Goal: Information Seeking & Learning: Learn about a topic

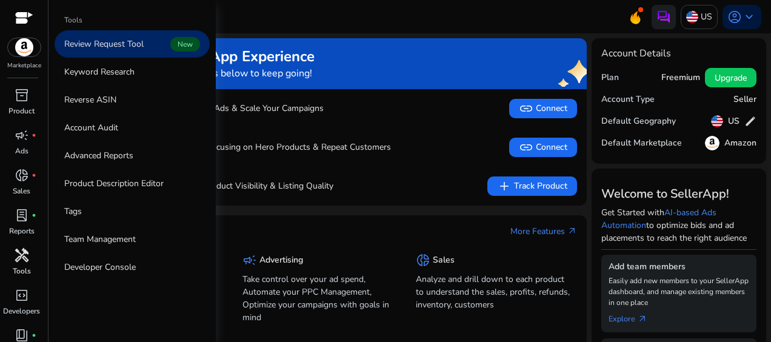
click at [19, 259] on span "handyman" at bounding box center [22, 255] width 15 height 15
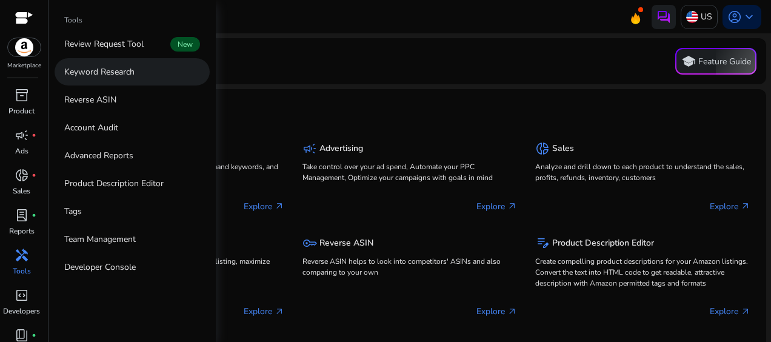
click at [129, 72] on p "Keyword Research" at bounding box center [99, 72] width 70 height 13
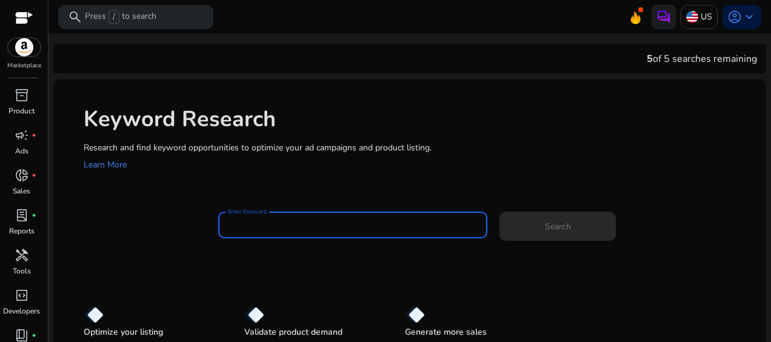
click at [257, 227] on input "Enter Keyword" at bounding box center [353, 224] width 250 height 13
paste input "**********"
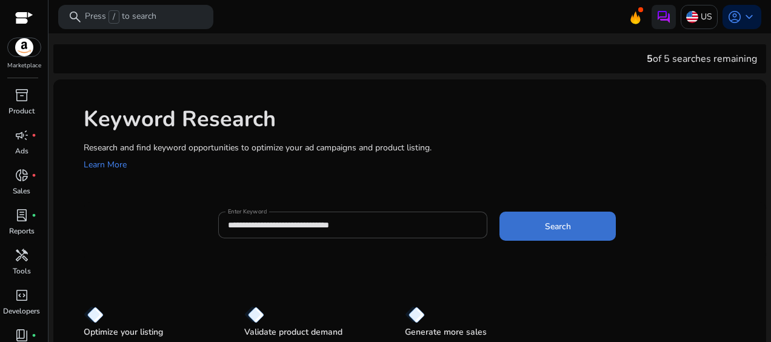
click at [559, 230] on span "Search" at bounding box center [558, 226] width 26 height 13
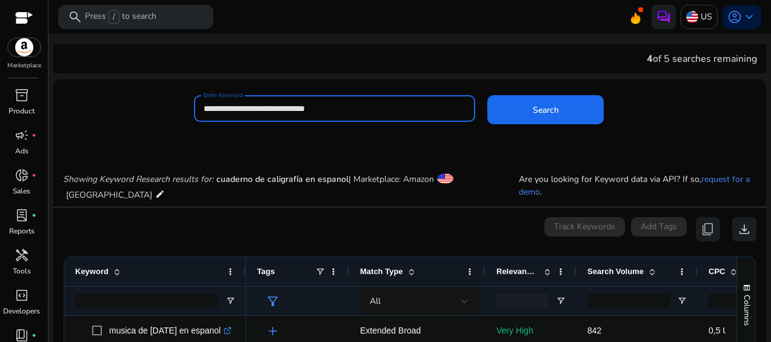
drag, startPoint x: 343, startPoint y: 111, endPoint x: 193, endPoint y: 112, distance: 150.4
click at [194, 112] on div "**********" at bounding box center [334, 108] width 281 height 27
paste input "**"
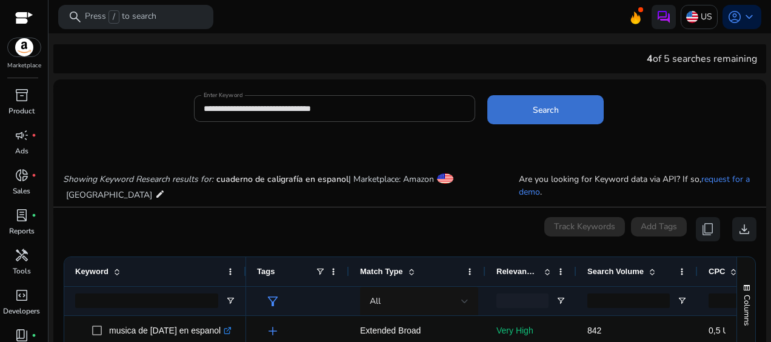
click at [564, 106] on span at bounding box center [546, 109] width 116 height 29
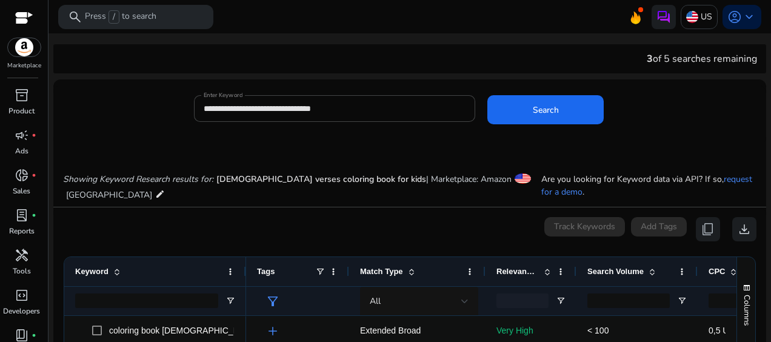
scroll to position [144, 0]
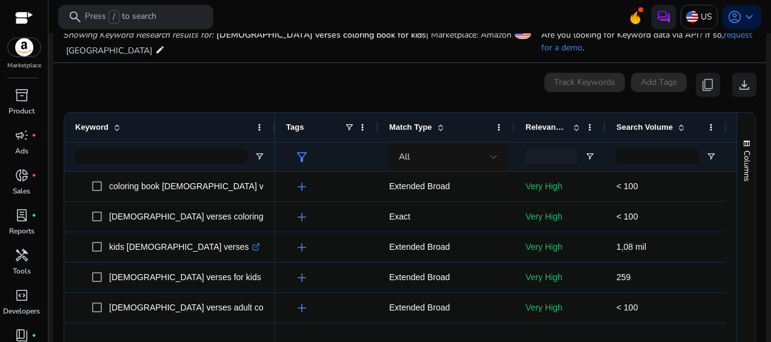
drag, startPoint x: 245, startPoint y: 126, endPoint x: 274, endPoint y: 121, distance: 29.4
click at [274, 121] on div at bounding box center [274, 127] width 5 height 29
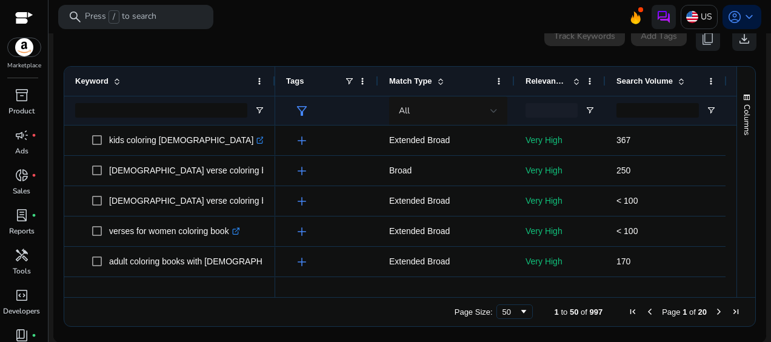
scroll to position [425, 0]
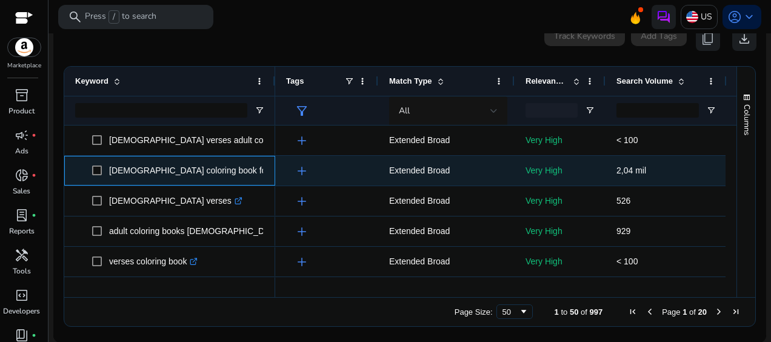
click at [292, 170] on icon at bounding box center [294, 169] width 4 height 4
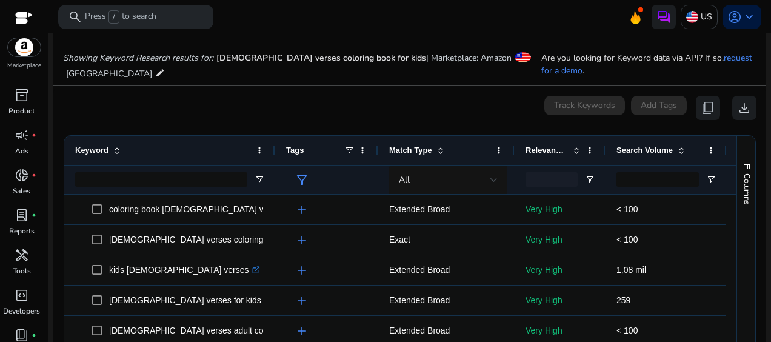
scroll to position [0, 0]
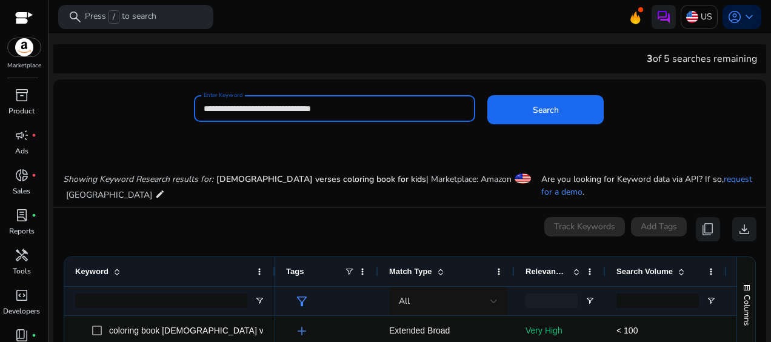
drag, startPoint x: 344, startPoint y: 108, endPoint x: 193, endPoint y: 106, distance: 151.0
click at [194, 106] on div "**********" at bounding box center [334, 108] width 281 height 27
paste input
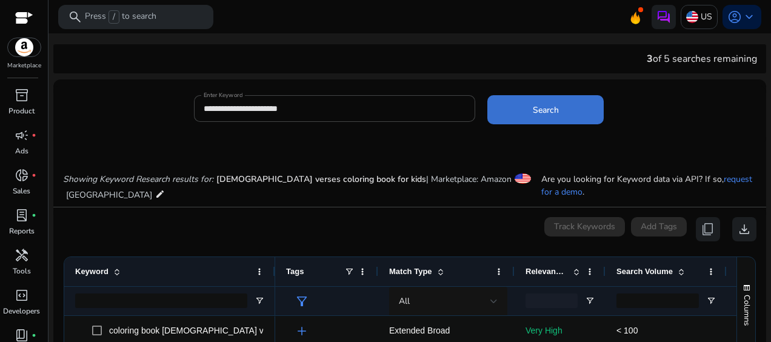
click at [551, 114] on span "Search" at bounding box center [546, 110] width 26 height 13
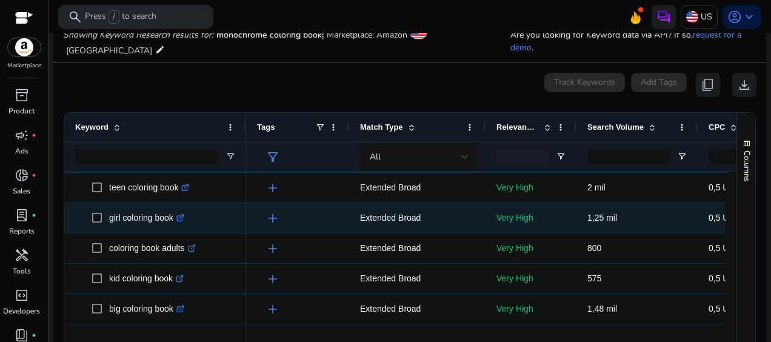
scroll to position [546, 0]
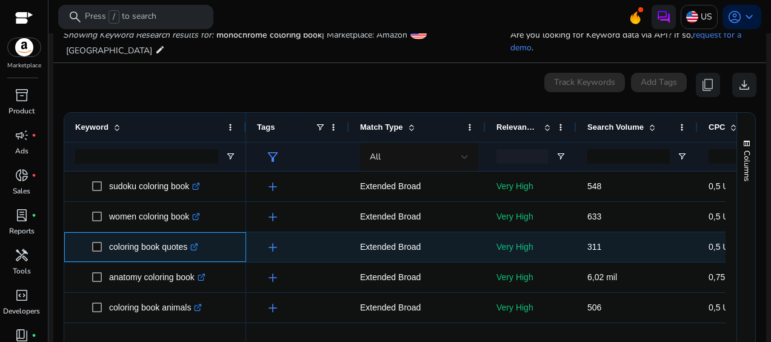
click at [198, 246] on icon ".st0{fill:#2c8af8}" at bounding box center [194, 247] width 8 height 8
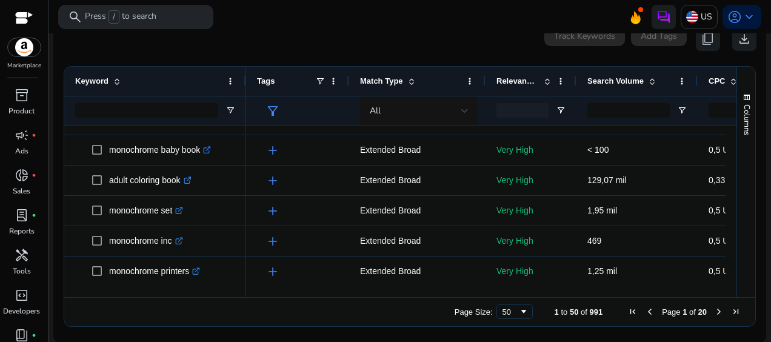
scroll to position [0, 0]
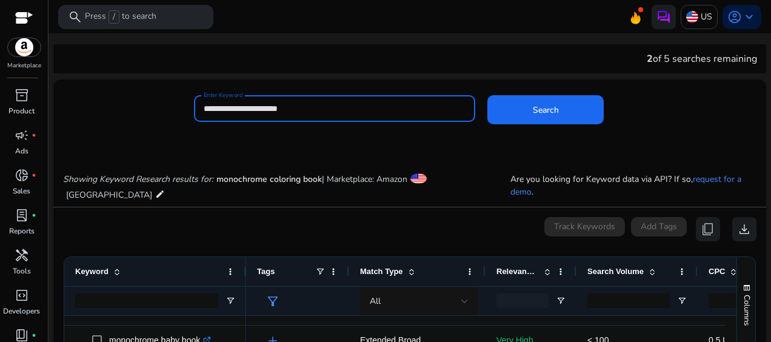
drag, startPoint x: 324, startPoint y: 107, endPoint x: 195, endPoint y: 112, distance: 129.3
click at [195, 112] on div "**********" at bounding box center [334, 108] width 281 height 27
paste input
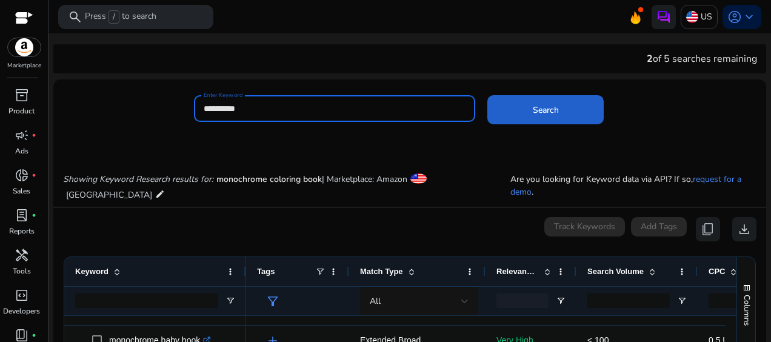
type input "**********"
click at [524, 113] on span at bounding box center [546, 109] width 116 height 29
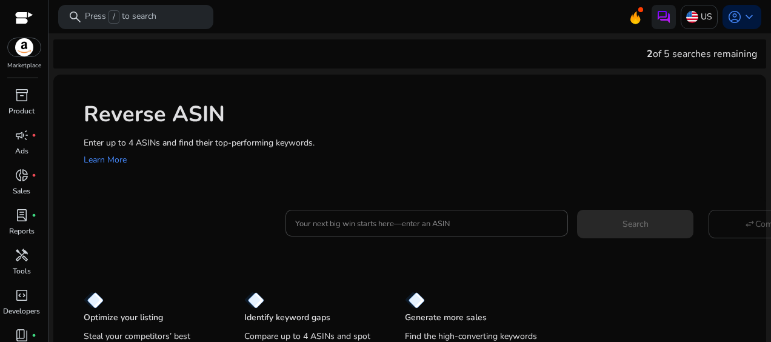
click at [368, 117] on h1 "Reverse ASIN" at bounding box center [419, 114] width 671 height 26
drag, startPoint x: 328, startPoint y: 142, endPoint x: 78, endPoint y: 147, distance: 250.5
click at [78, 147] on div "Reverse ASIN Enter up to 4 ASINs and find their top-performing keywords. Learn …" at bounding box center [409, 133] width 713 height 116
copy p "Enter up to 4 ASINs and find their top-performing keywords."
click at [16, 256] on span "handyman" at bounding box center [22, 255] width 15 height 15
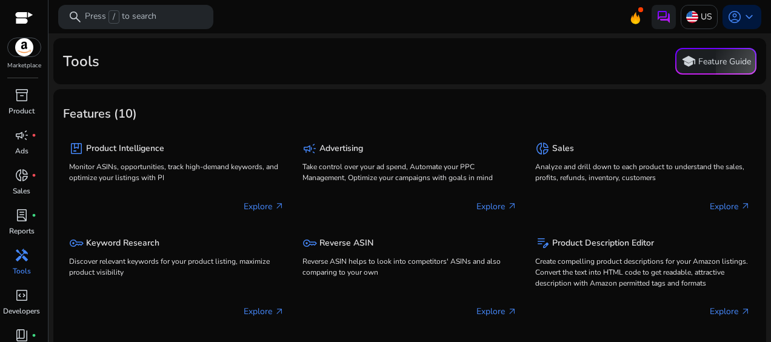
click at [27, 269] on p "Tools" at bounding box center [22, 271] width 18 height 11
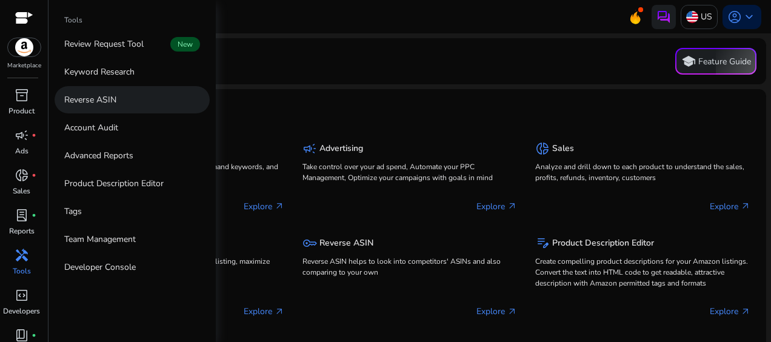
click at [107, 97] on p "Reverse ASIN" at bounding box center [90, 99] width 52 height 13
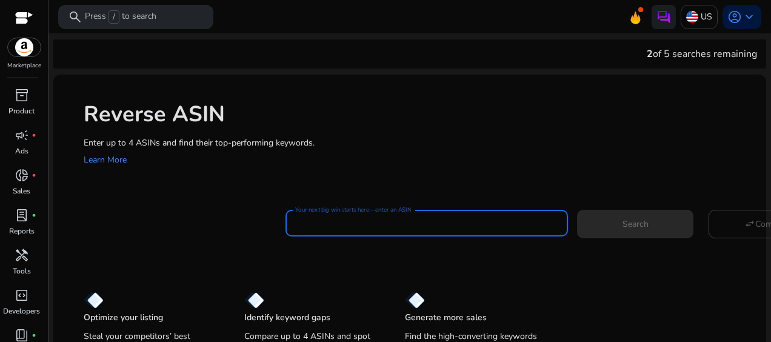
click at [404, 223] on input "Your next big win starts here—enter an ASIN" at bounding box center [426, 223] width 263 height 13
paste input "**********"
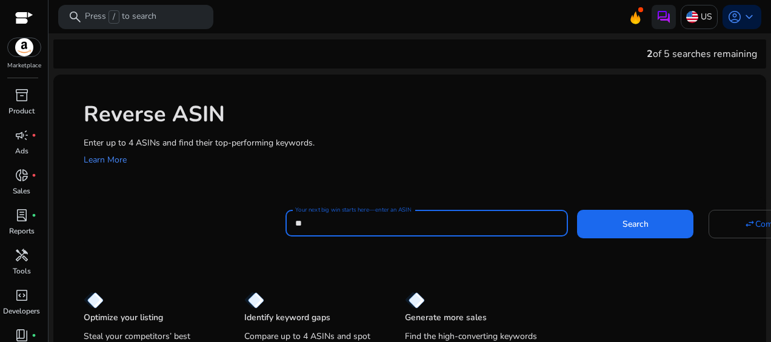
type input "*"
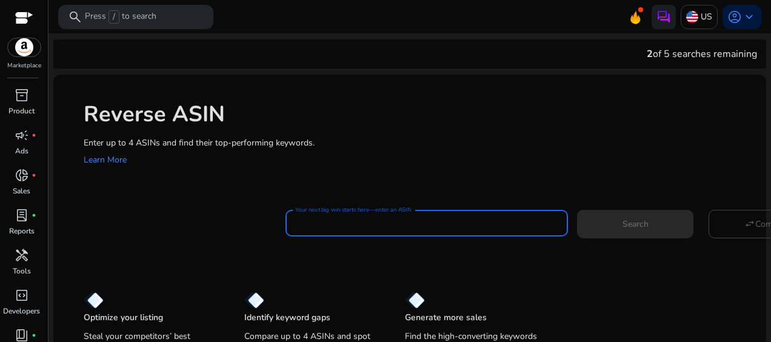
paste input "**********"
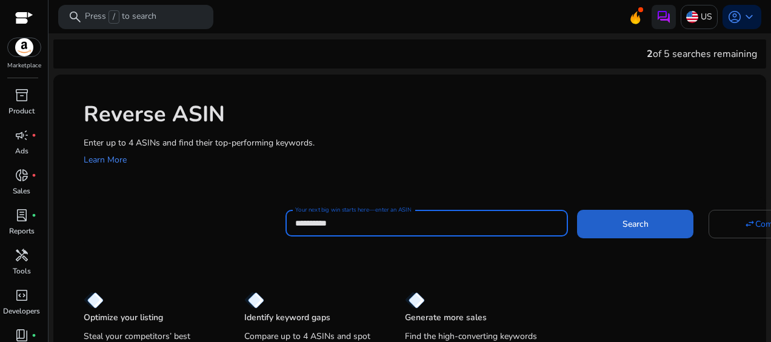
type input "**********"
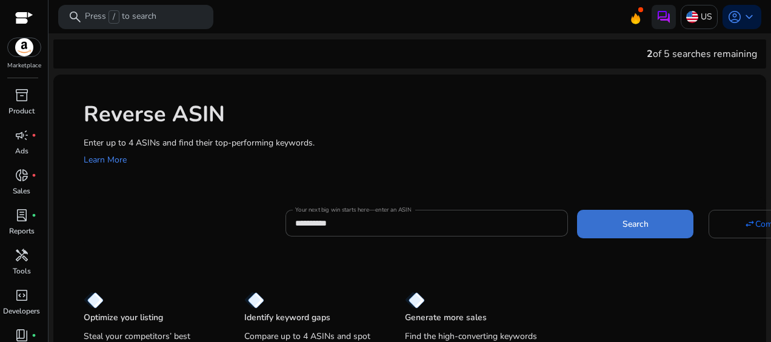
click at [644, 222] on span "Search" at bounding box center [636, 224] width 26 height 13
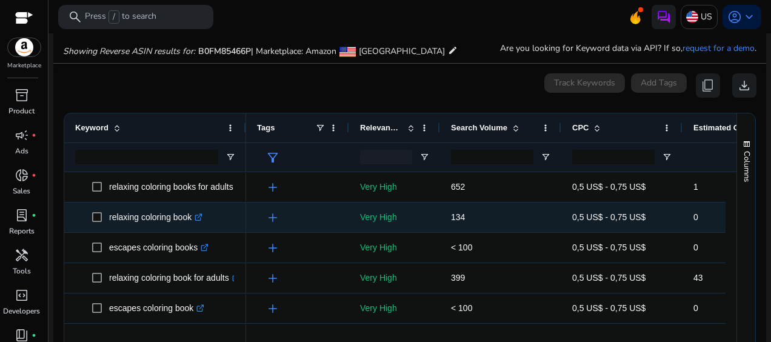
scroll to position [130, 0]
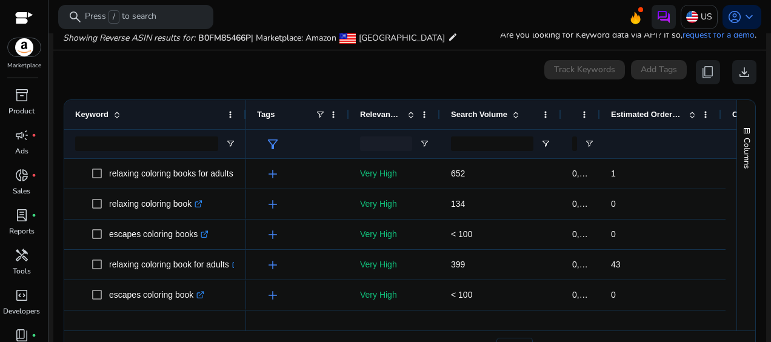
drag, startPoint x: 681, startPoint y: 113, endPoint x: 598, endPoint y: 116, distance: 82.6
click at [598, 116] on div at bounding box center [599, 114] width 5 height 29
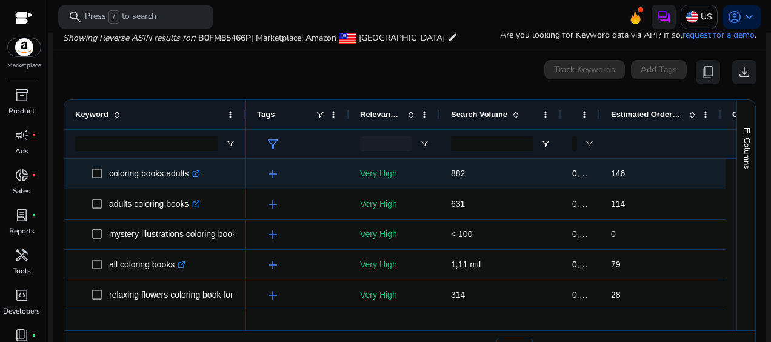
scroll to position [364, 0]
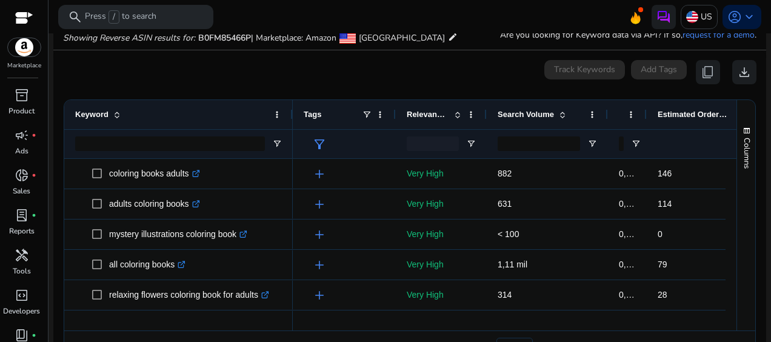
drag, startPoint x: 255, startPoint y: 116, endPoint x: 291, endPoint y: 115, distance: 35.8
click at [291, 115] on div at bounding box center [292, 114] width 5 height 29
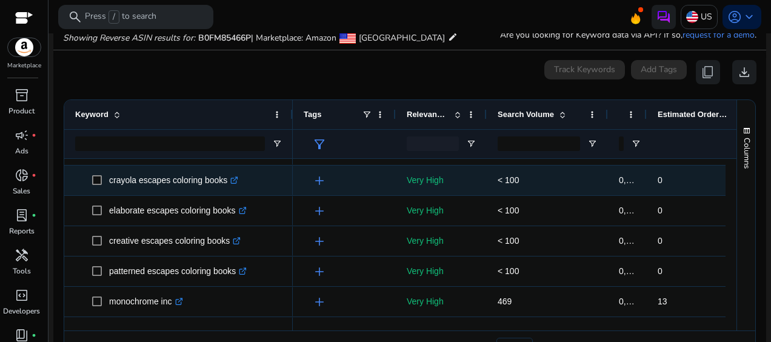
scroll to position [546, 0]
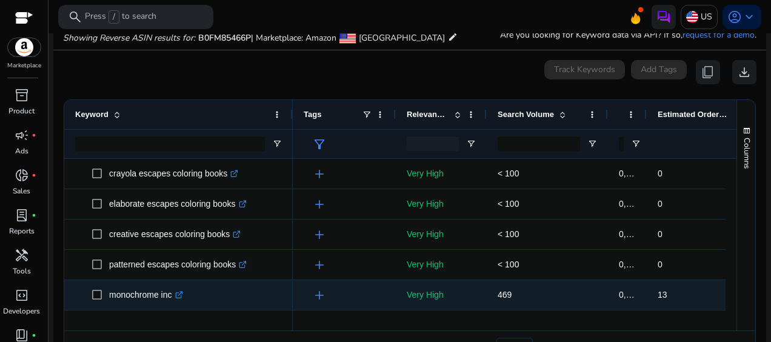
click at [180, 295] on icon ".st0{fill:#2c8af8}" at bounding box center [179, 295] width 8 height 8
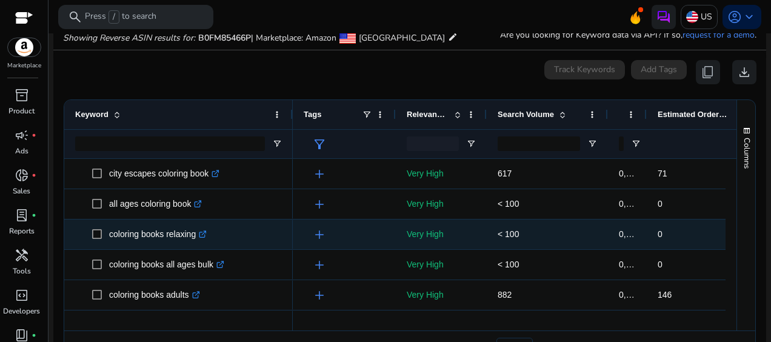
scroll to position [182, 0]
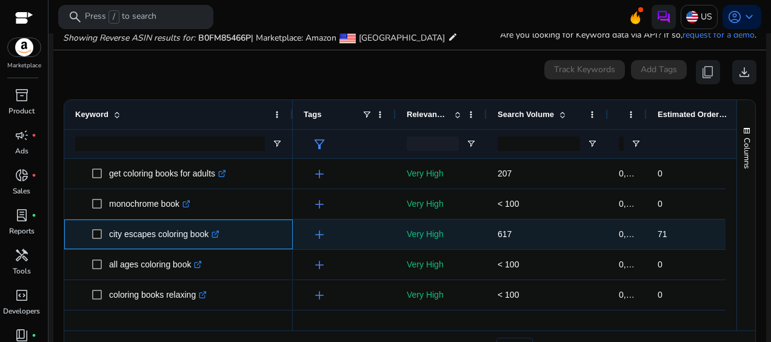
click at [215, 235] on icon ".st0{fill:#2c8af8}" at bounding box center [216, 234] width 8 height 8
drag, startPoint x: 209, startPoint y: 235, endPoint x: 110, endPoint y: 232, distance: 98.3
click at [110, 232] on p "city escapes coloring book .st0{fill:#2c8af8}" at bounding box center [164, 234] width 110 height 25
copy p "city escapes coloring book"
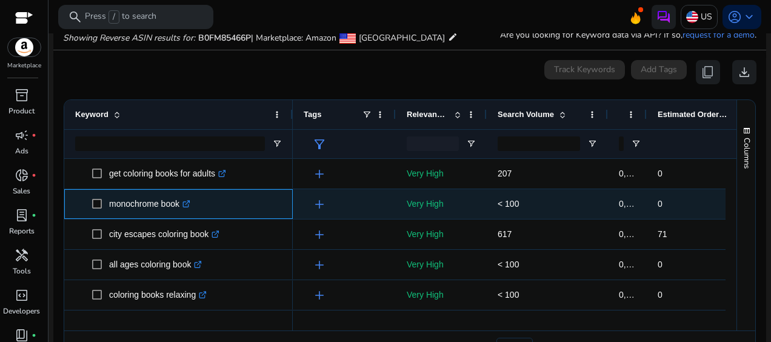
click at [189, 203] on icon ".st0{fill:#2c8af8}" at bounding box center [187, 204] width 8 height 8
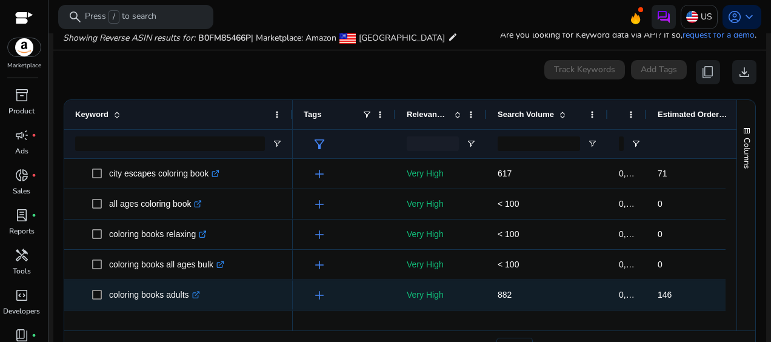
scroll to position [303, 0]
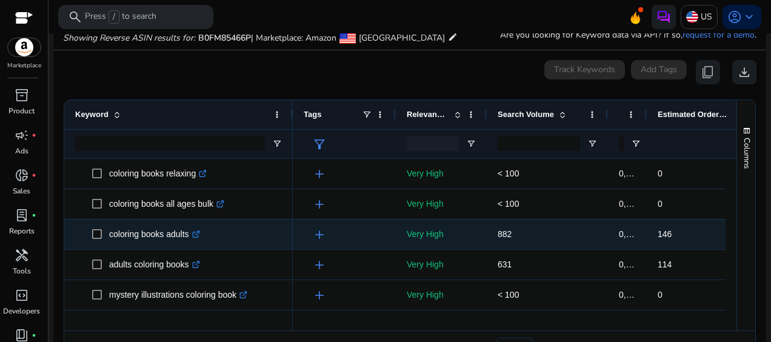
click at [198, 232] on icon at bounding box center [195, 235] width 6 height 6
